Goal: Task Accomplishment & Management: Manage account settings

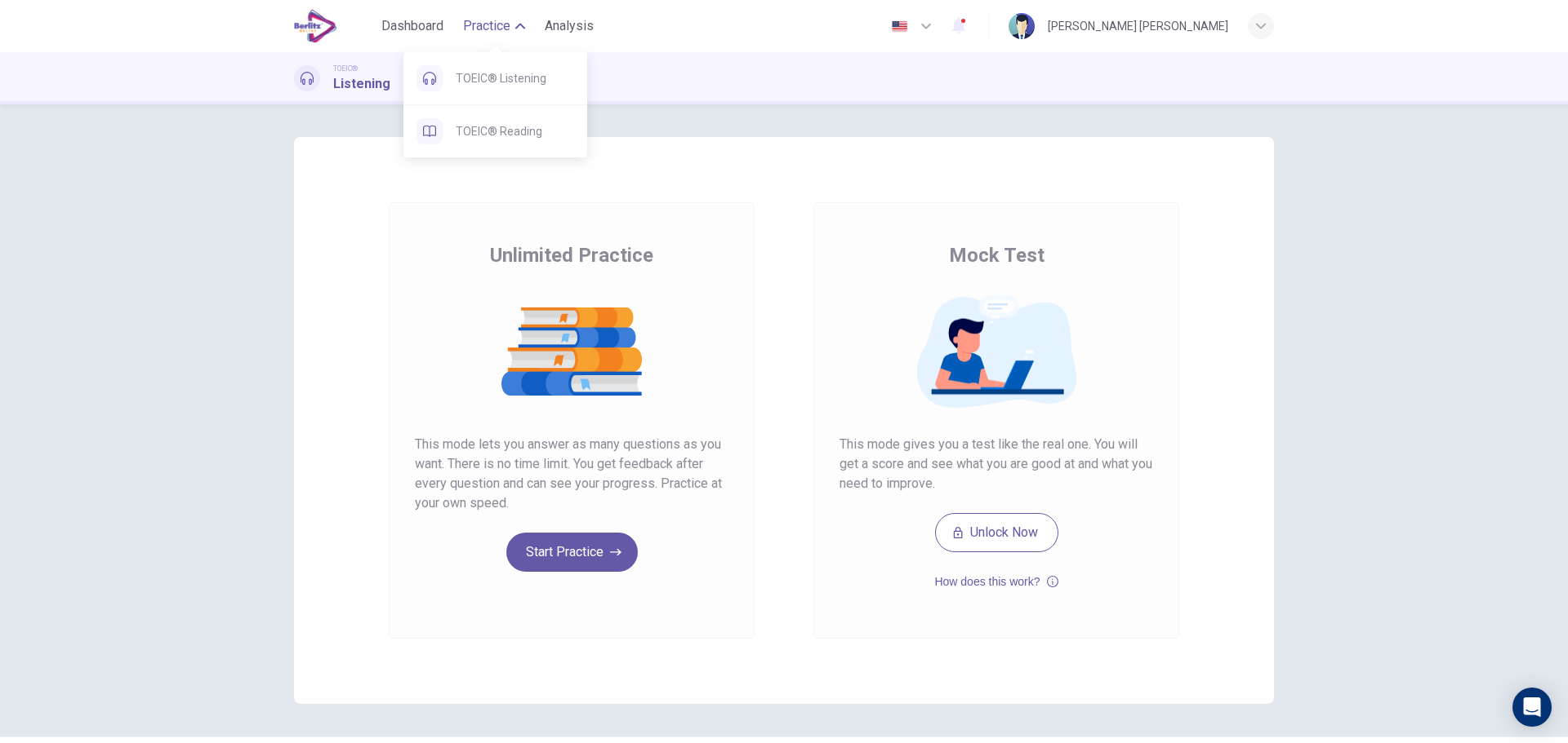
click at [491, 37] on button "Practice" at bounding box center [494, 26] width 75 height 29
click at [488, 79] on span "TOEIC® Listening" at bounding box center [515, 78] width 118 height 20
click at [496, 75] on span "TOEIC® Listening" at bounding box center [515, 78] width 118 height 20
click at [496, 126] on span "TOEIC® Reading" at bounding box center [515, 132] width 118 height 20
click at [491, 75] on span "TOEIC® Listening" at bounding box center [515, 78] width 118 height 20
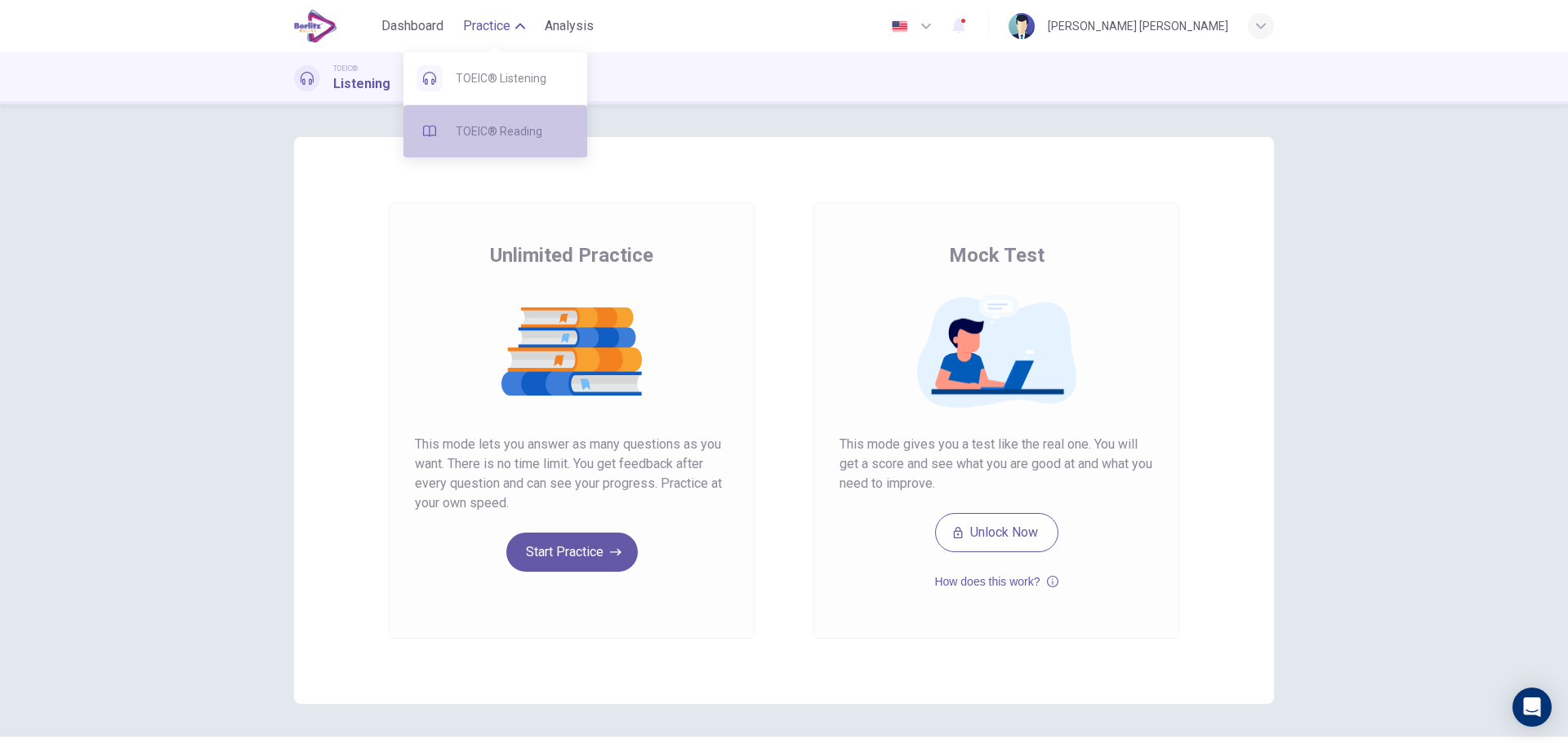
click at [497, 135] on span "TOEIC® Reading" at bounding box center [515, 132] width 118 height 20
click at [1101, 30] on div "[PERSON_NAME] [PERSON_NAME]" at bounding box center [1137, 26] width 181 height 20
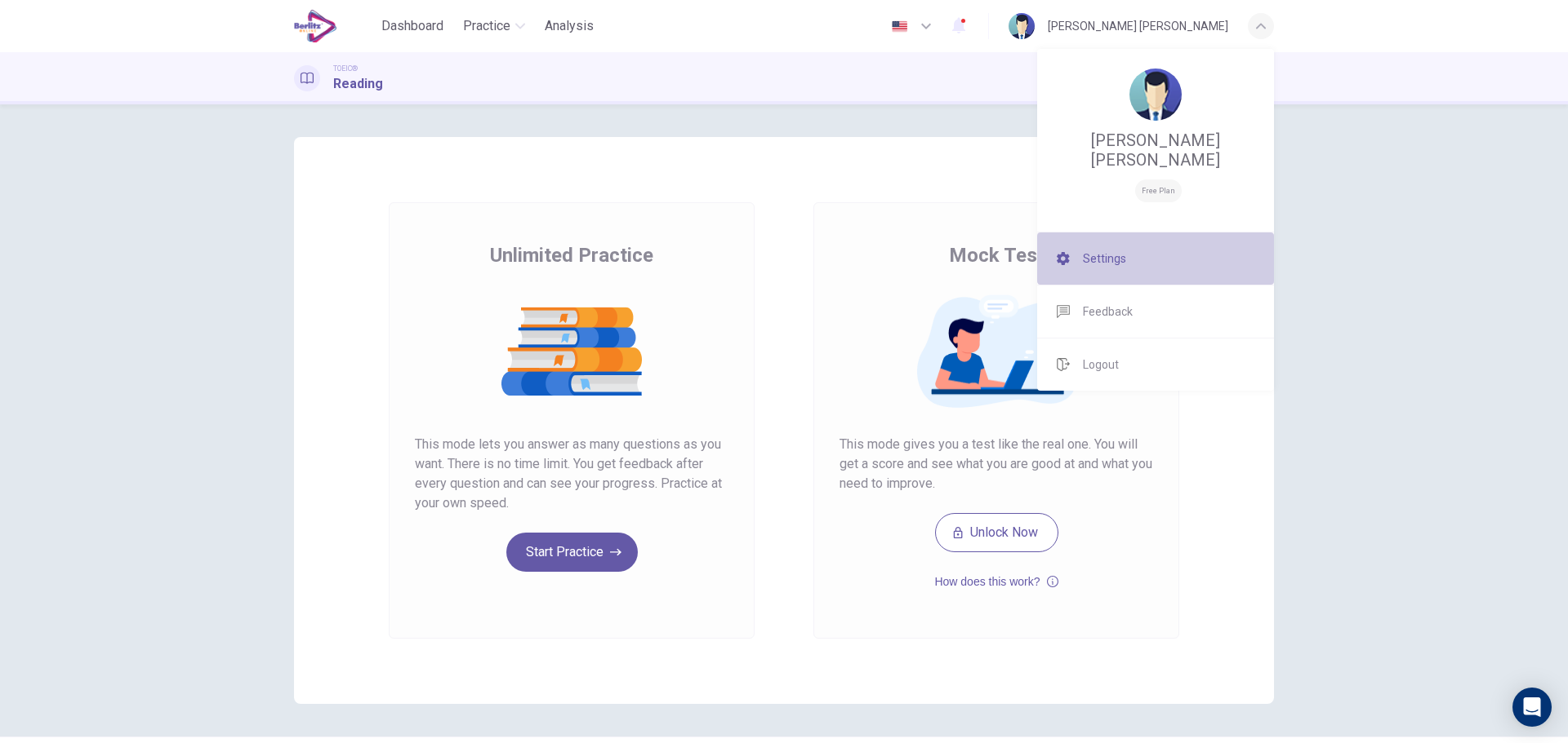
click at [1106, 251] on span "Settings" at bounding box center [1104, 259] width 44 height 20
